Goal: Task Accomplishment & Management: Use online tool/utility

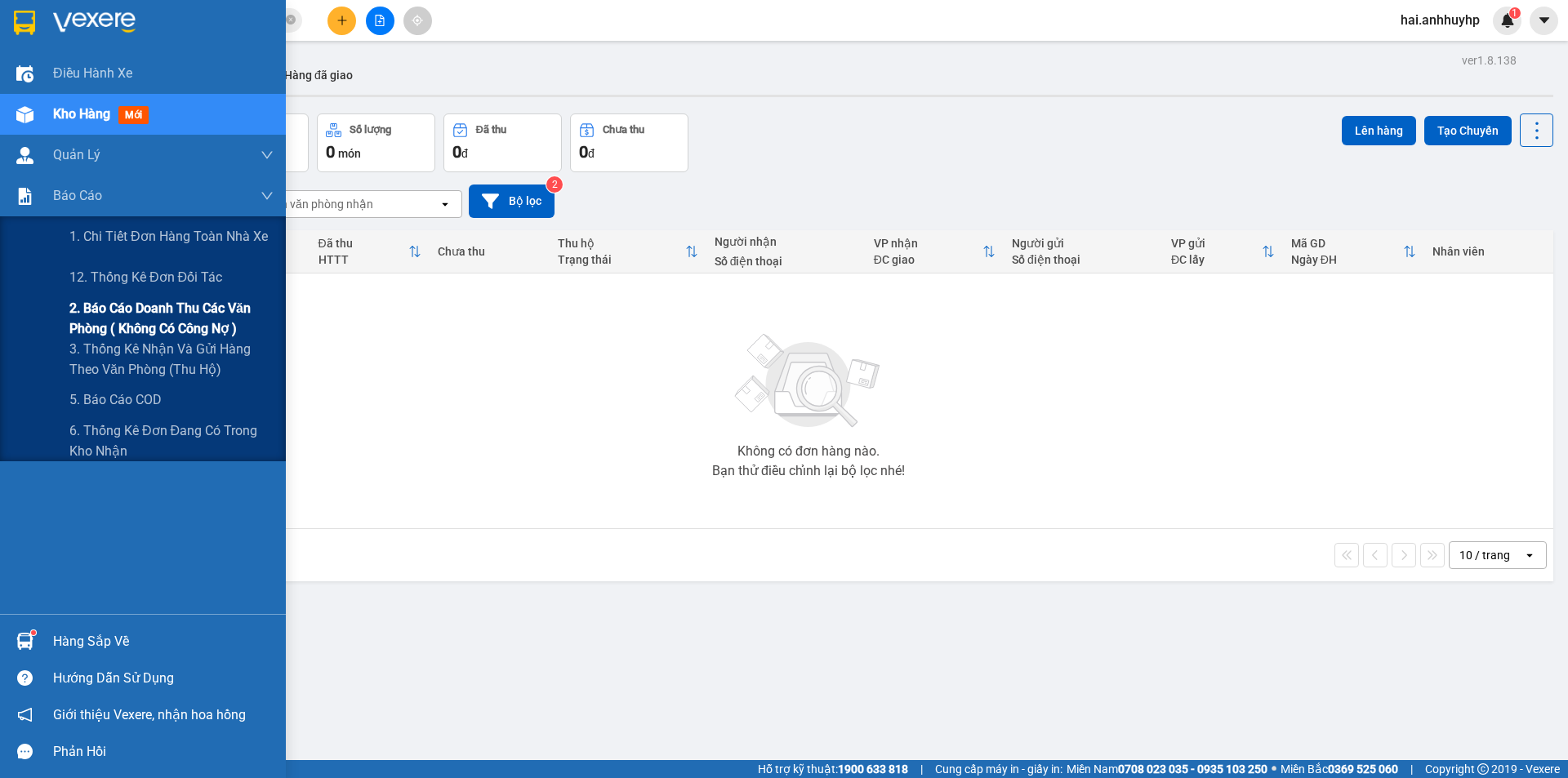
click at [121, 310] on span "2. Báo cáo doanh thu các văn phòng ( không có công nợ )" at bounding box center [172, 318] width 204 height 41
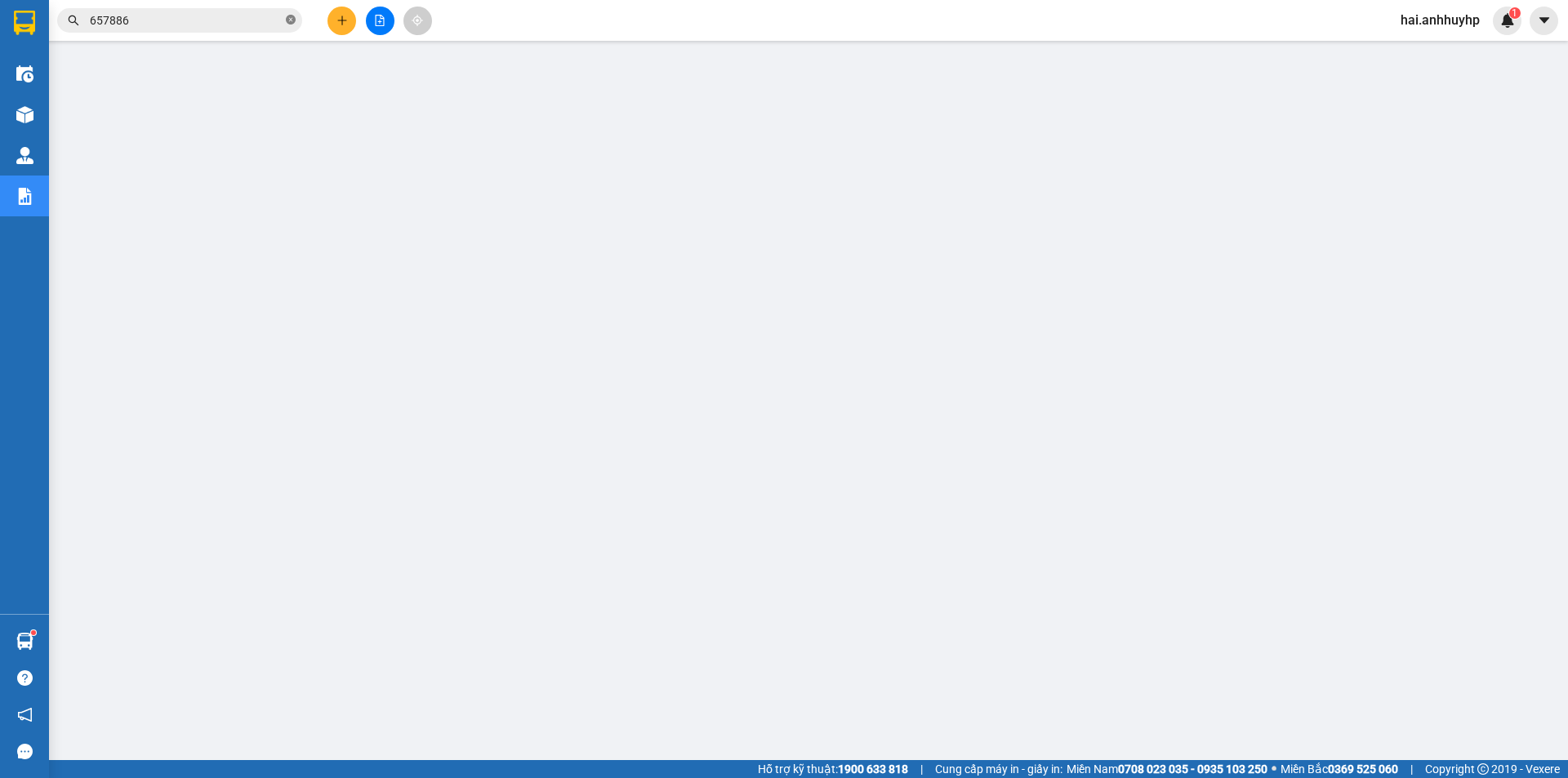
click at [289, 18] on icon "close-circle" at bounding box center [291, 20] width 10 height 10
click at [271, 18] on input "text" at bounding box center [186, 20] width 193 height 18
paste input "97SD1408250027"
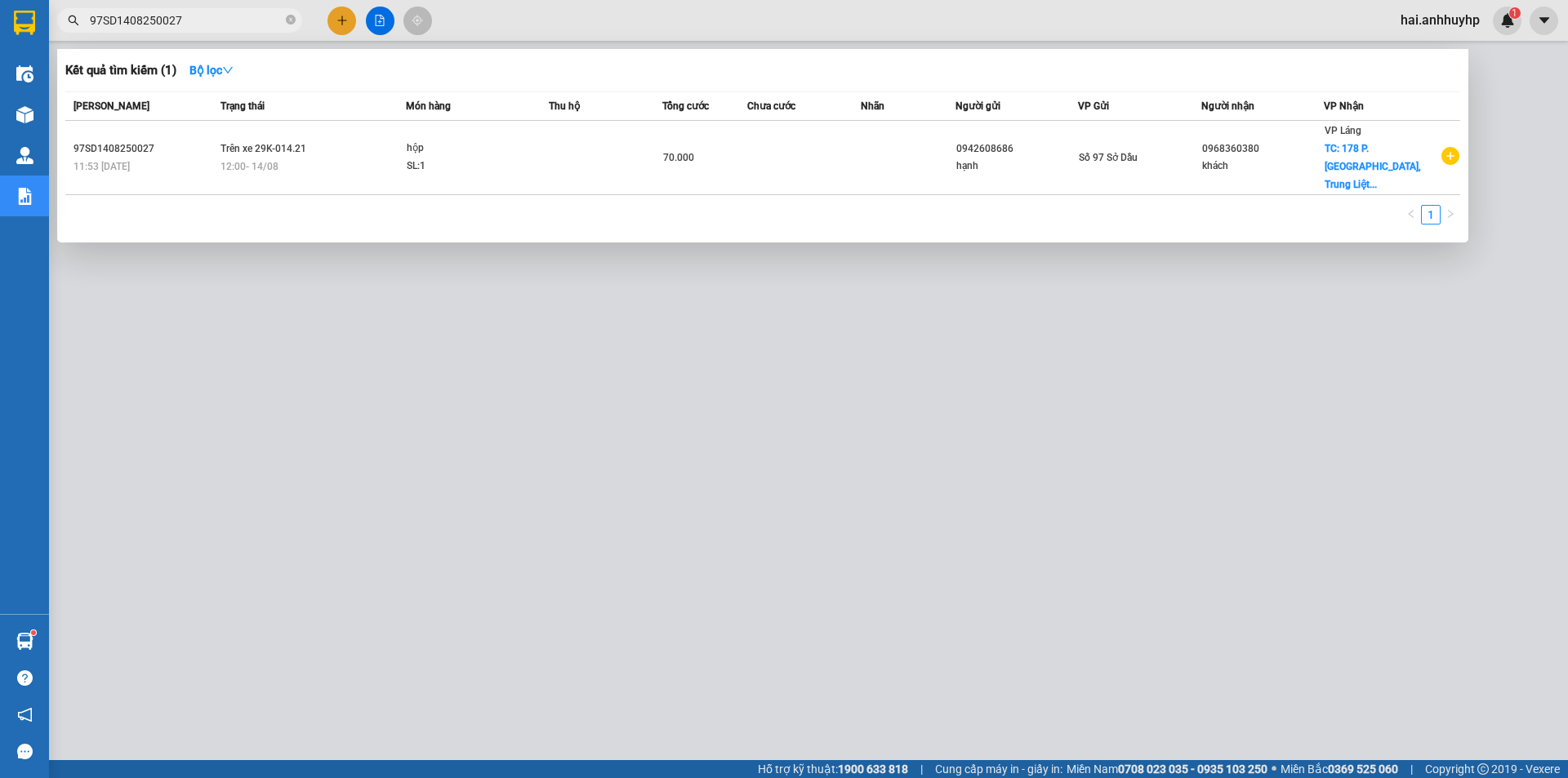
type input "97SD1408250027"
click at [620, 590] on div at bounding box center [784, 389] width 1568 height 778
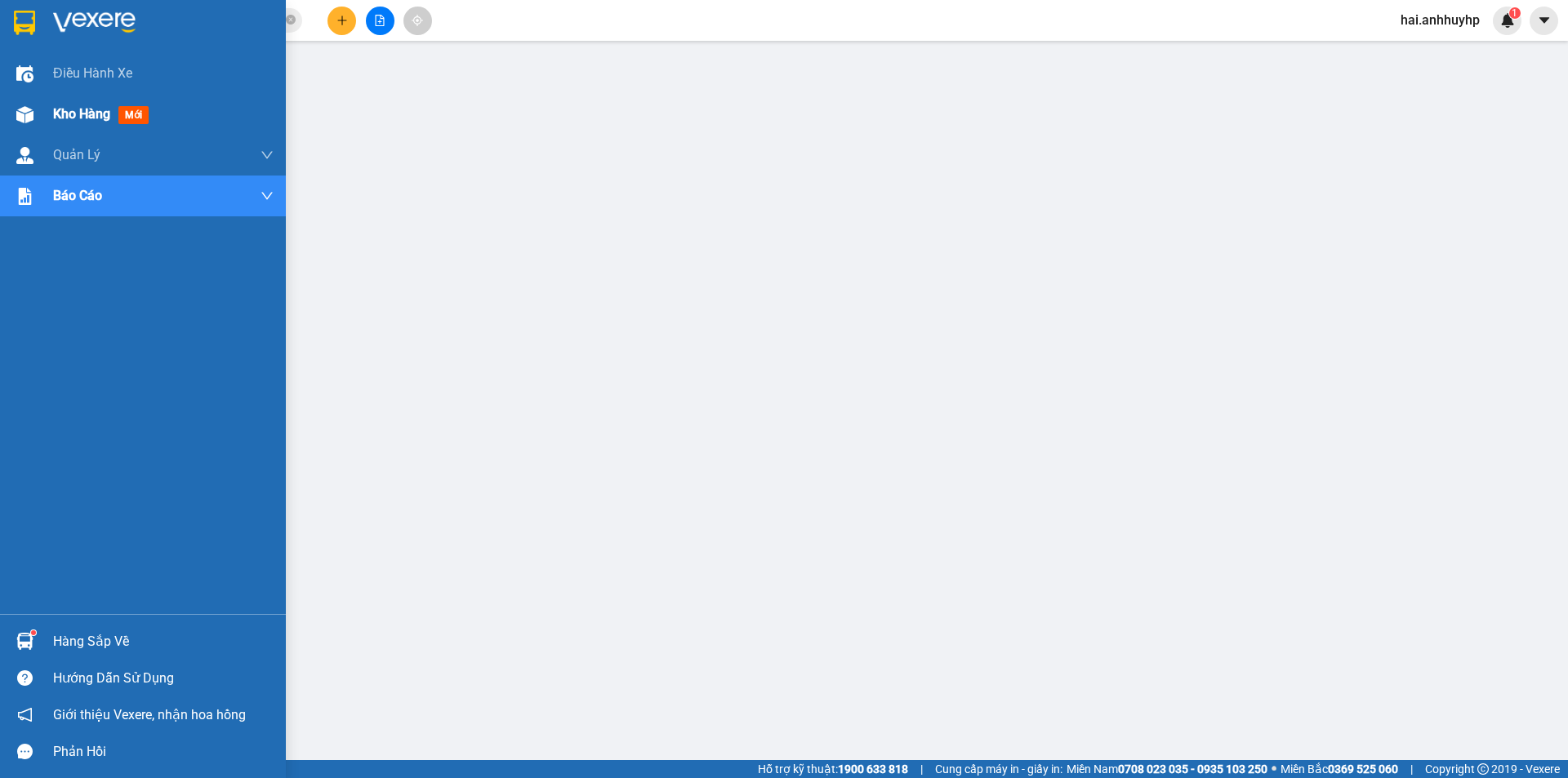
click at [78, 117] on span "Kho hàng" at bounding box center [81, 114] width 57 height 16
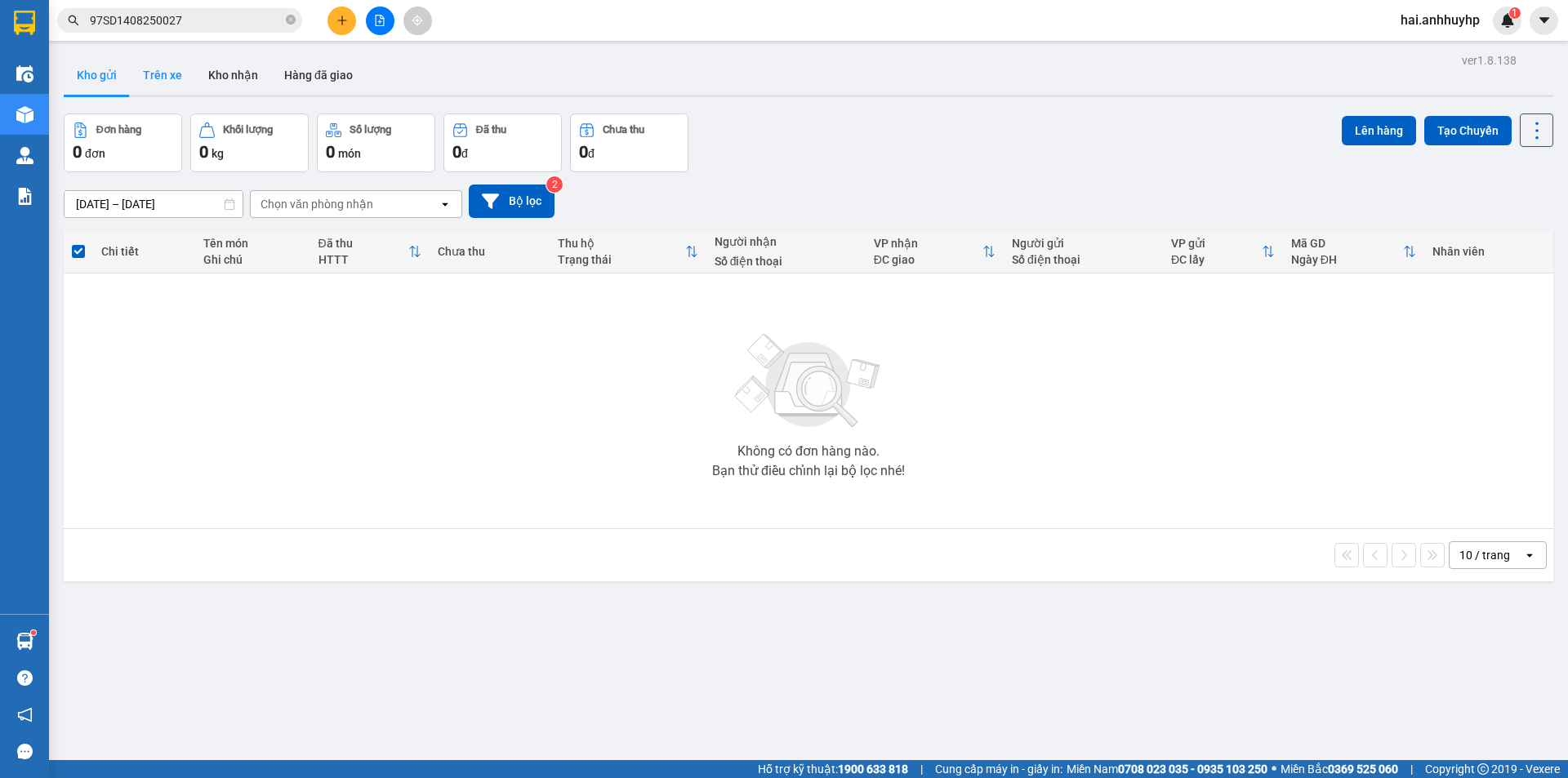
click at [168, 91] on button "Trên xe" at bounding box center [162, 75] width 65 height 39
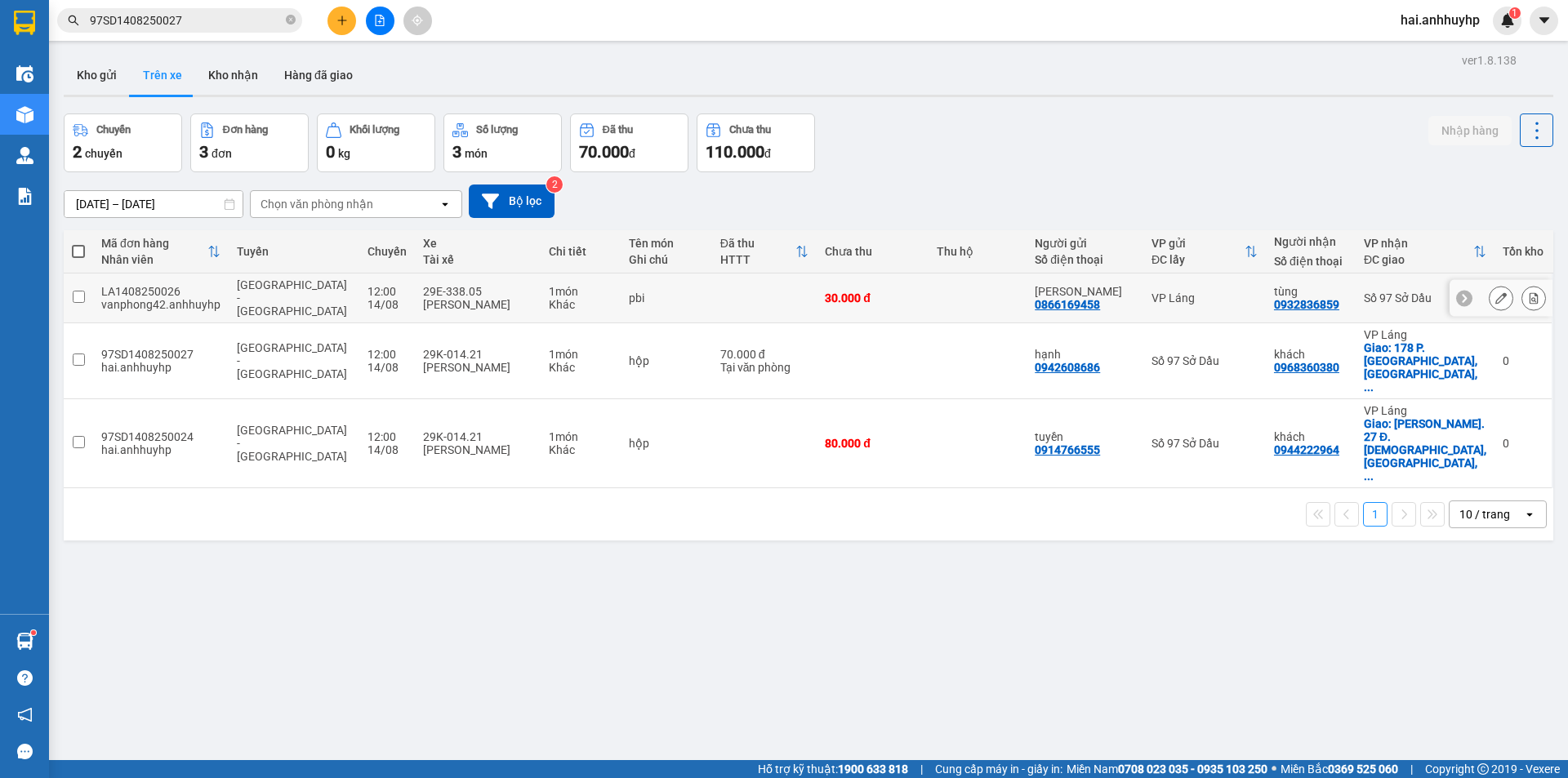
click at [80, 291] on input "checkbox" at bounding box center [79, 297] width 12 height 12
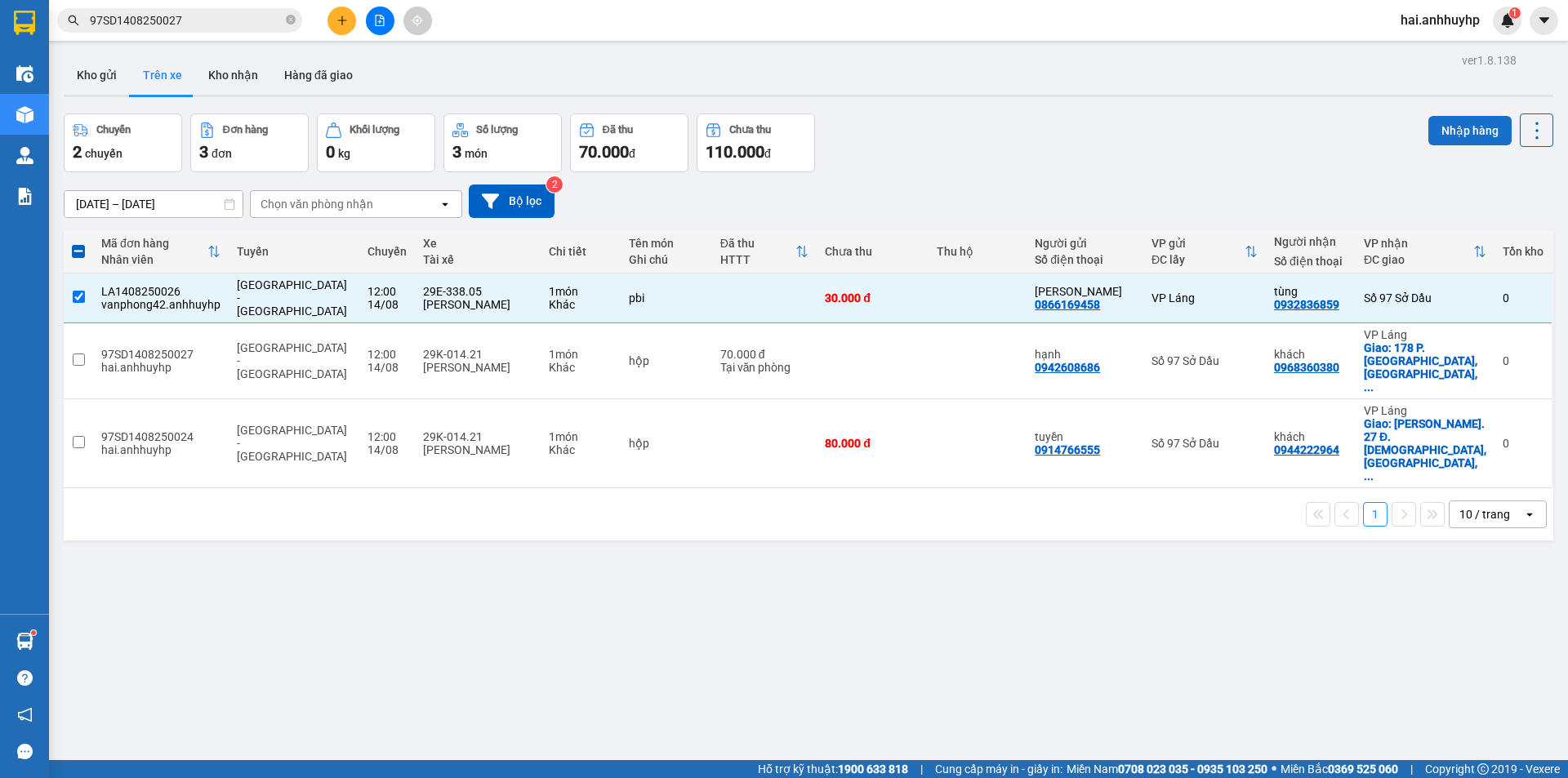
click at [1455, 127] on button "Nhập hàng" at bounding box center [1469, 130] width 83 height 29
checkbox input "false"
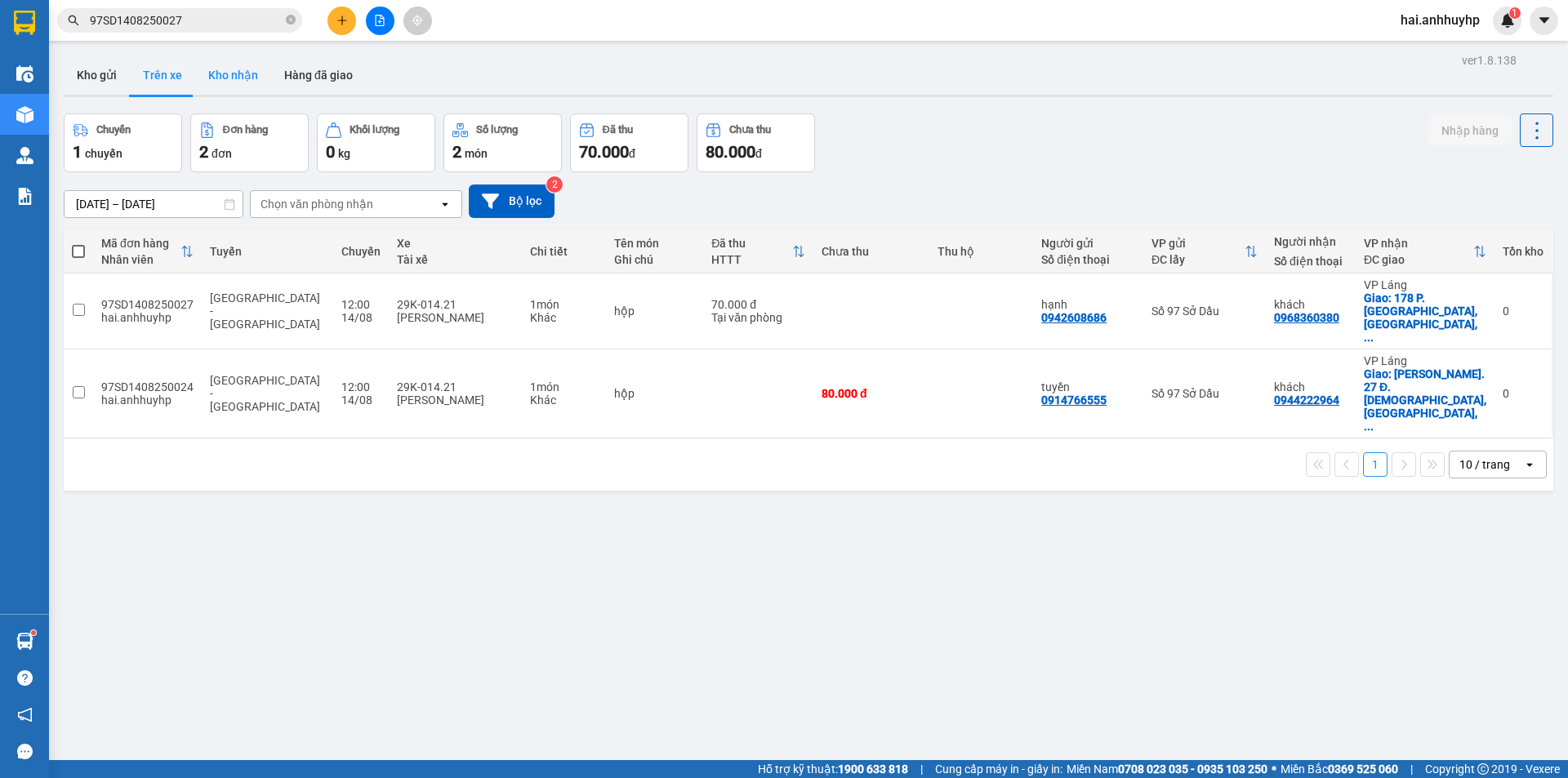
click at [243, 77] on button "Kho nhận" at bounding box center [233, 75] width 76 height 39
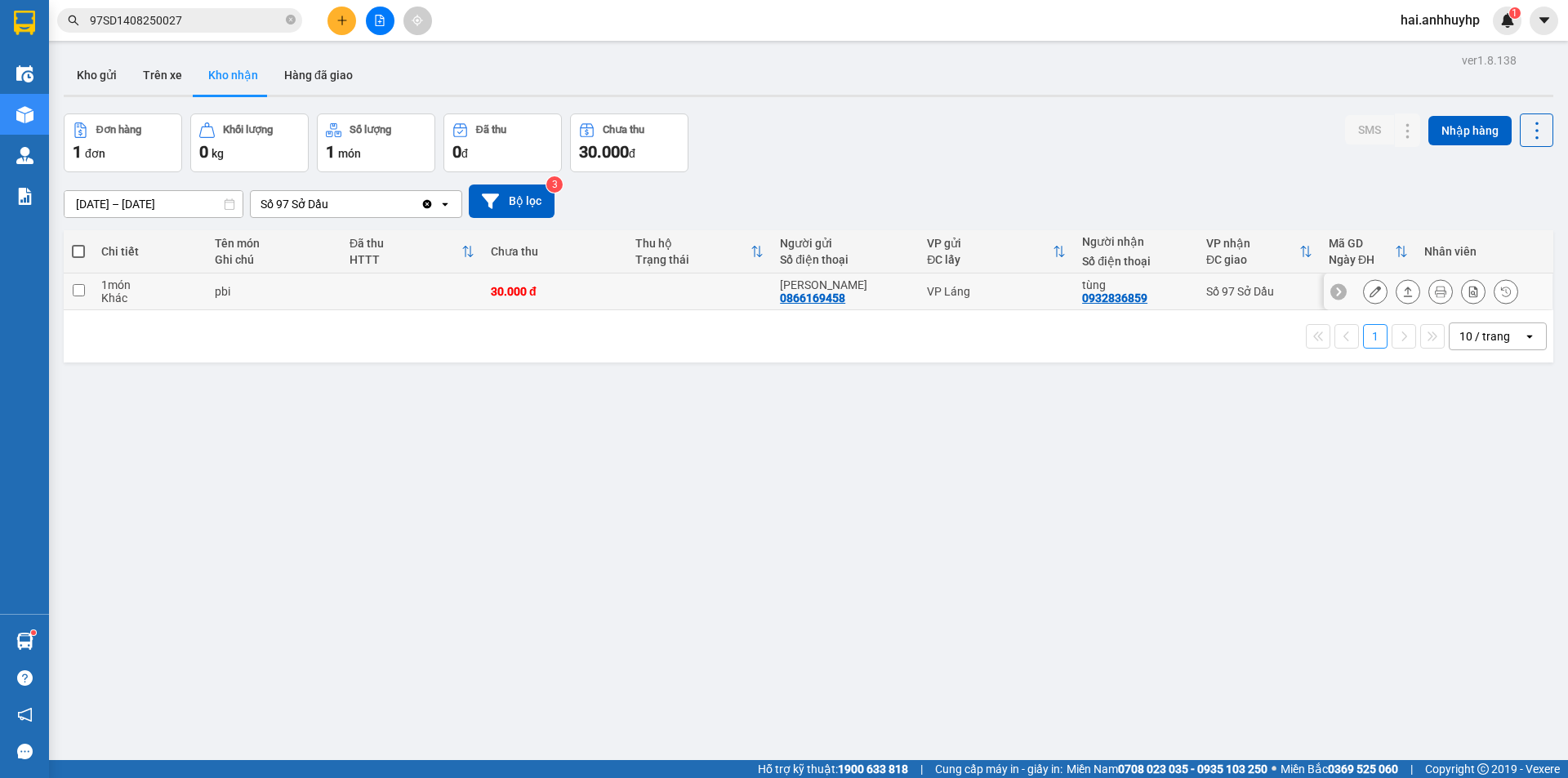
click at [84, 290] on input "checkbox" at bounding box center [79, 291] width 12 height 12
checkbox input "true"
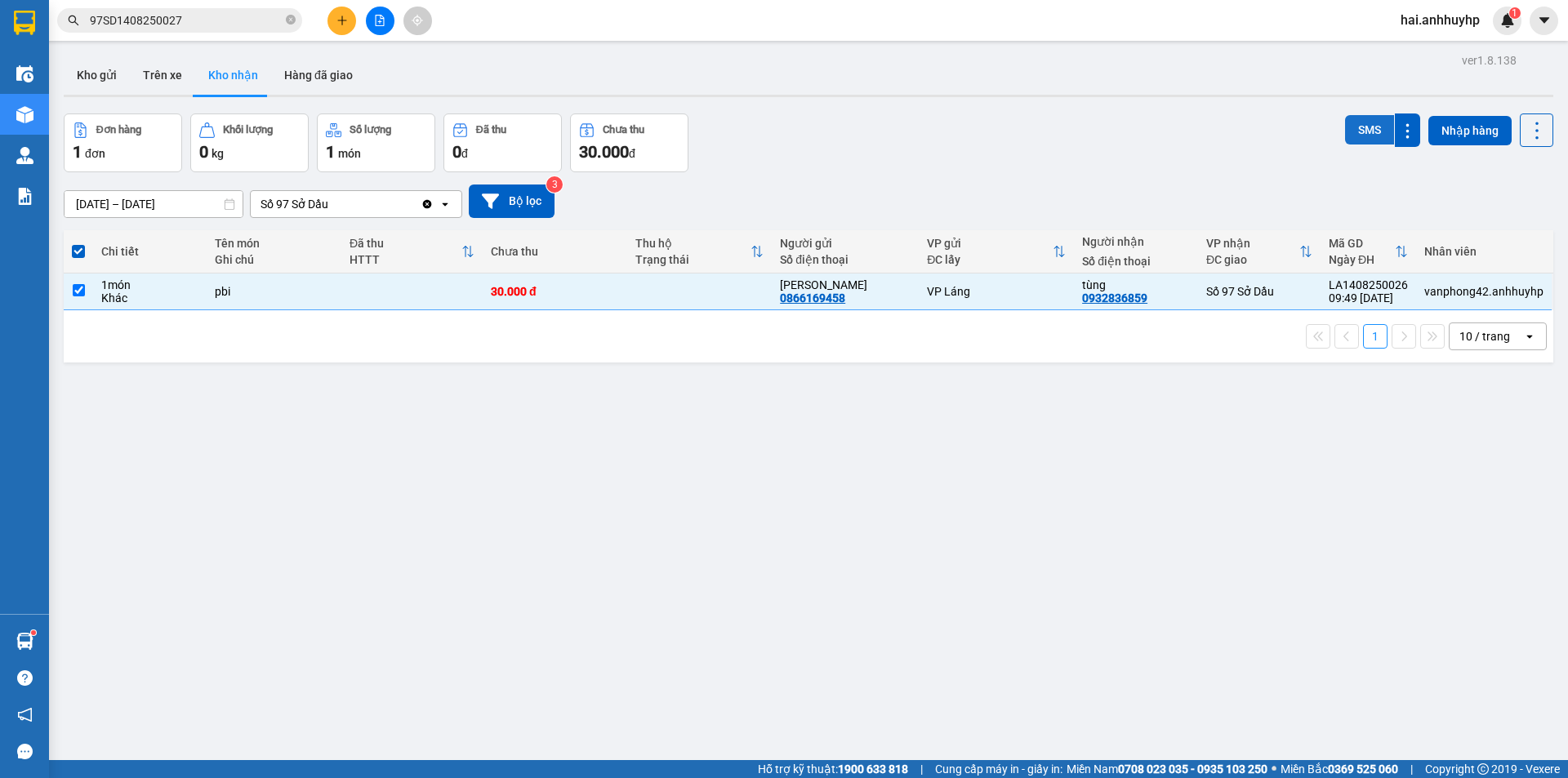
click at [1356, 129] on button "SMS" at bounding box center [1369, 129] width 49 height 29
